Goal: Find specific page/section: Find specific page/section

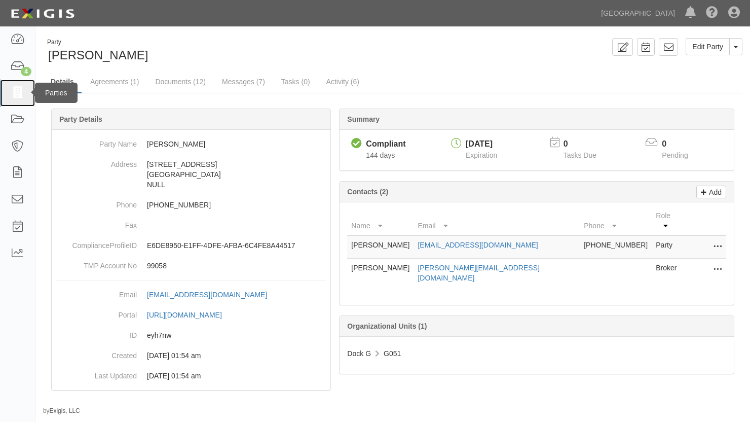
click at [15, 97] on icon at bounding box center [17, 93] width 14 height 12
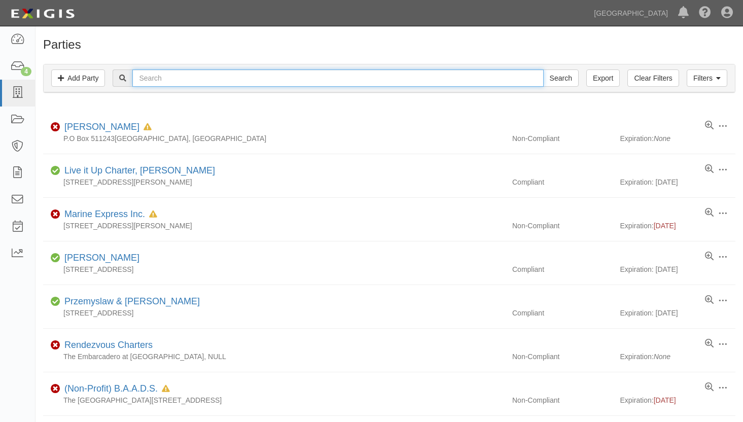
click at [196, 81] on input "text" at bounding box center [337, 77] width 411 height 17
type input "miller"
click at [543, 69] on input "Search" at bounding box center [560, 77] width 35 height 17
